Goal: Go to known website: Access a specific website the user already knows

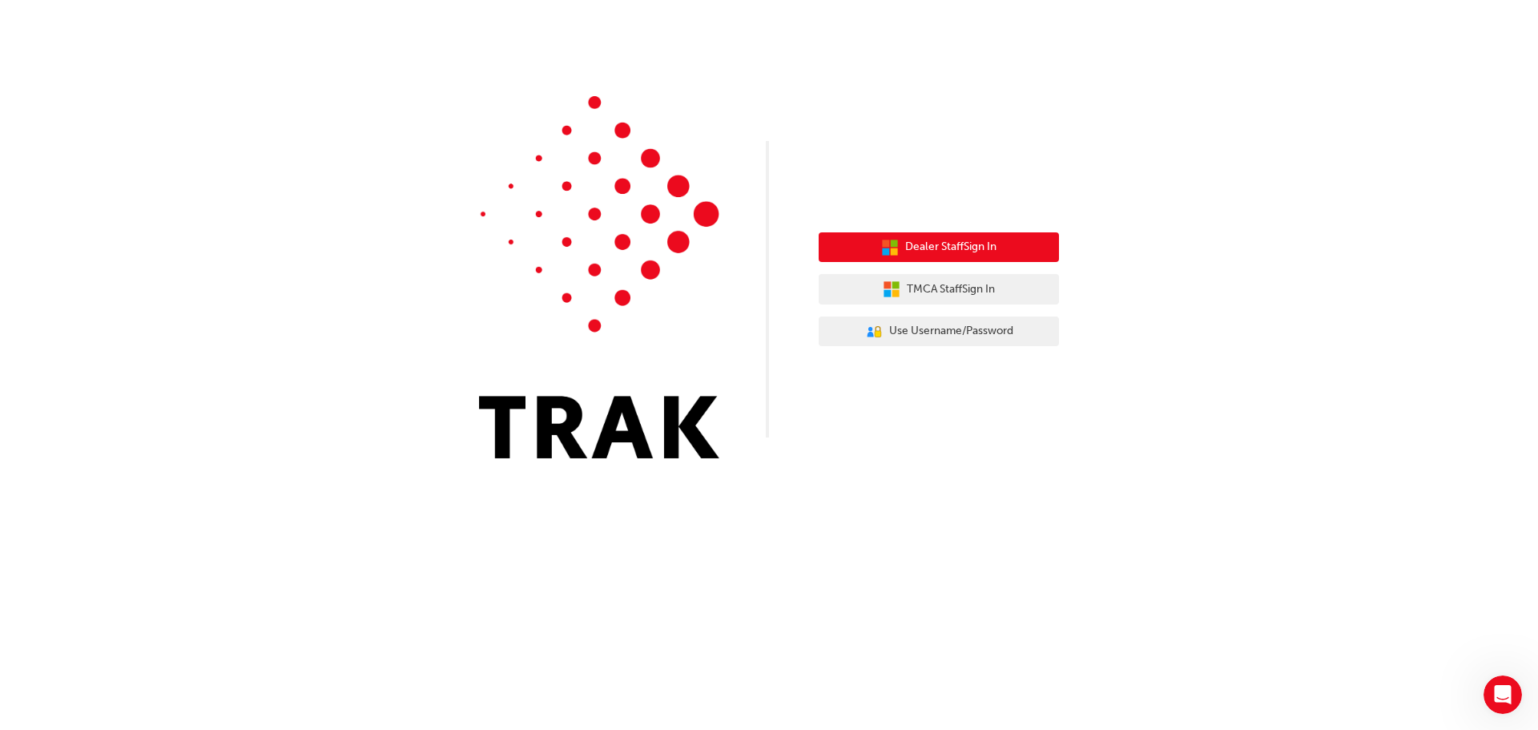
drag, startPoint x: 912, startPoint y: 244, endPoint x: 785, endPoint y: 246, distance: 126.6
click at [913, 244] on span "Dealer Staff Sign In" at bounding box center [950, 247] width 91 height 18
